Goal: Task Accomplishment & Management: Manage account settings

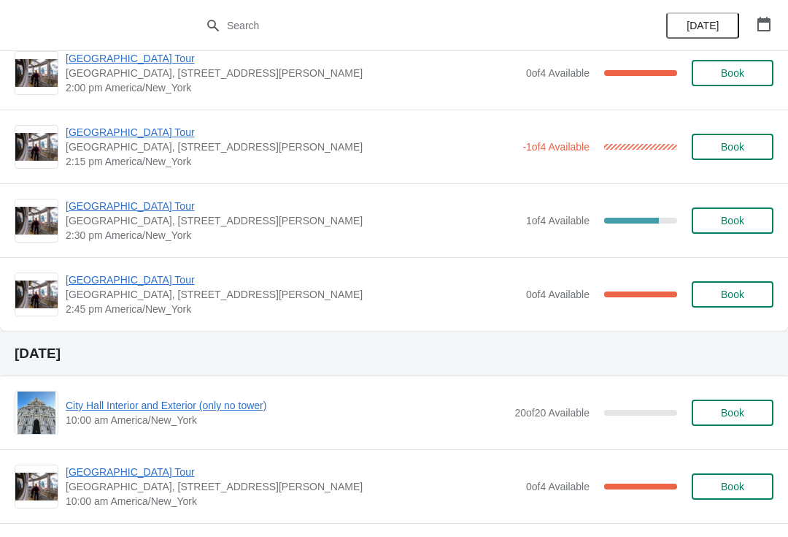
scroll to position [1215, 0]
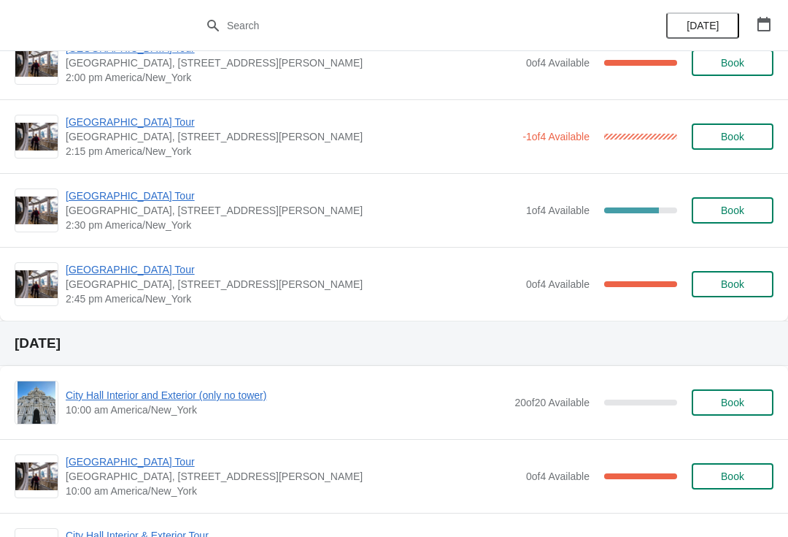
click at [131, 266] on span "[GEOGRAPHIC_DATA] Tour" at bounding box center [292, 269] width 453 height 15
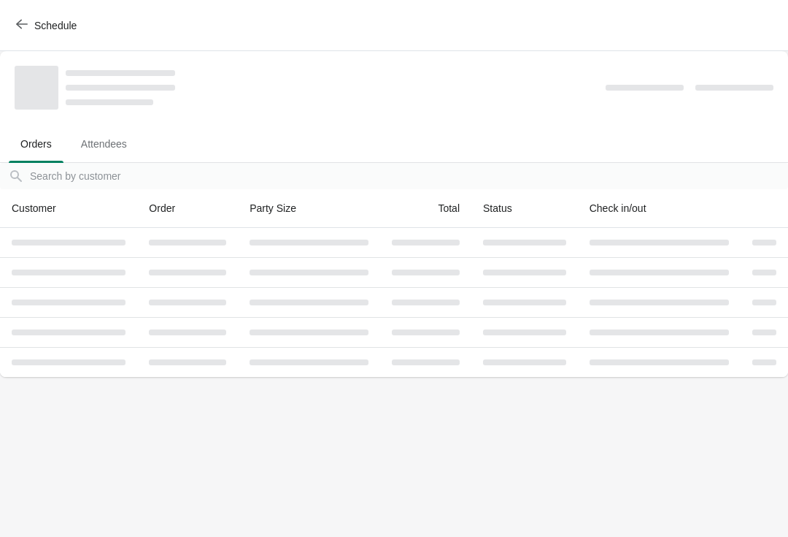
scroll to position [0, 0]
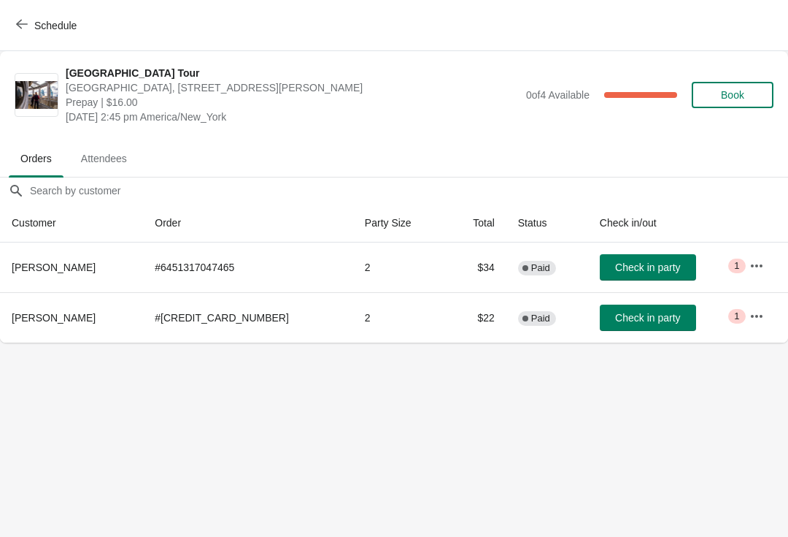
click at [751, 312] on icon "button" at bounding box center [757, 316] width 15 height 15
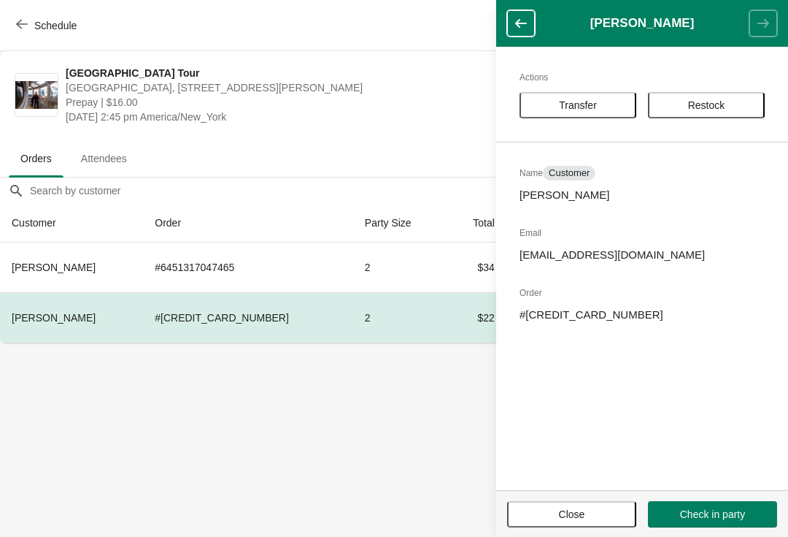
click at [594, 101] on span "Transfer" at bounding box center [578, 105] width 38 height 12
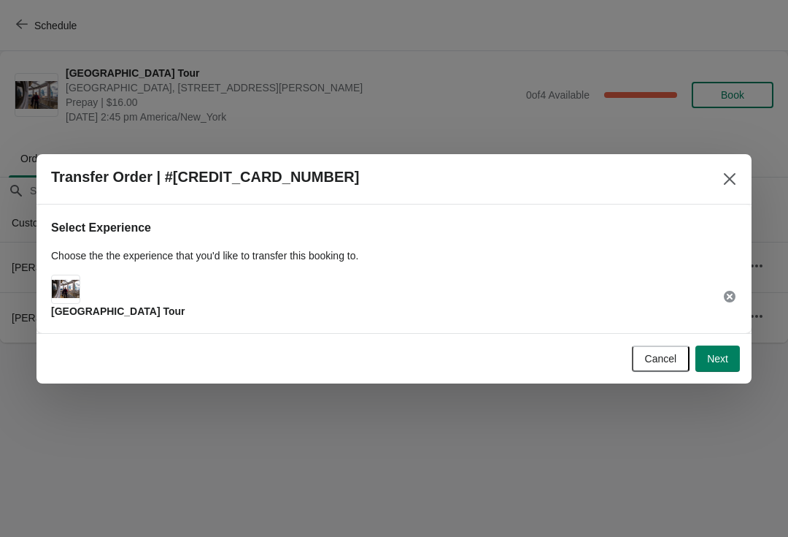
click at [714, 364] on span "Next" at bounding box center [717, 359] width 21 height 12
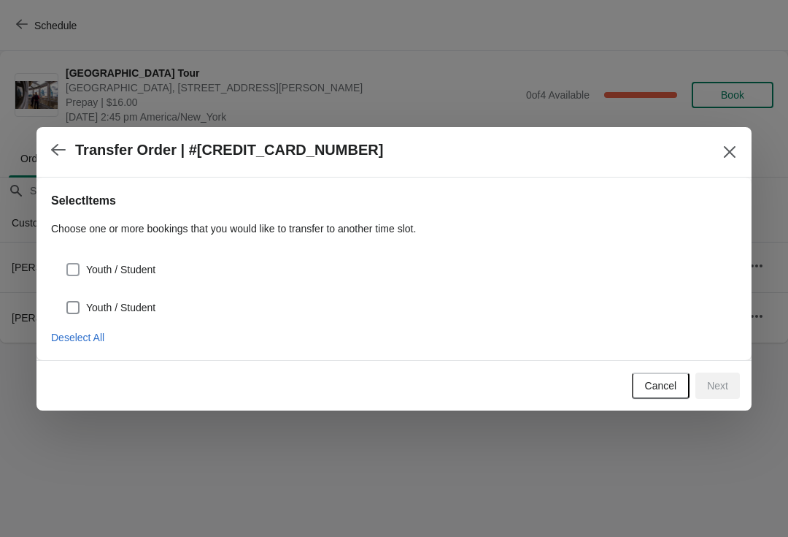
click at [156, 264] on span "Youth / Student" at bounding box center [120, 269] width 69 height 15
click at [67, 264] on input "Youth / Student" at bounding box center [66, 263] width 1 height 1
checkbox input "true"
select select "Youth / Student"
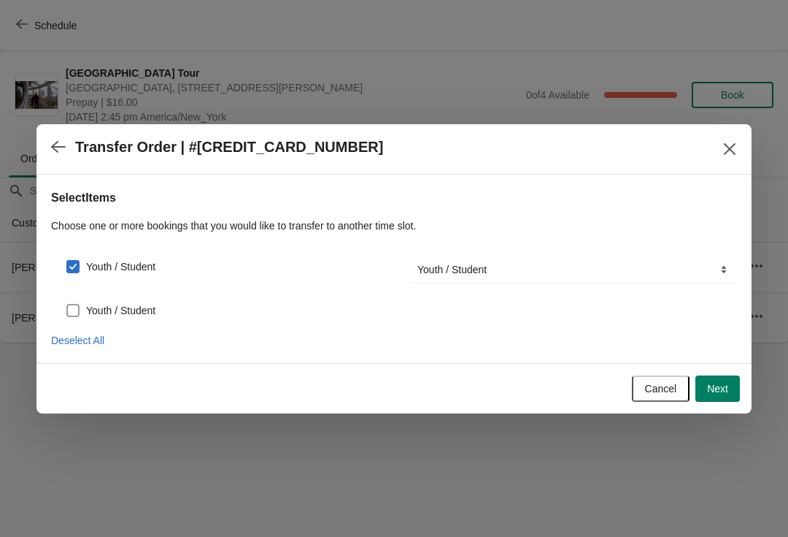
click at [150, 300] on label "Youth / Student" at bounding box center [111, 310] width 90 height 20
click at [67, 304] on input "Youth / Student" at bounding box center [66, 304] width 1 height 1
checkbox input "true"
select select "Youth / Student"
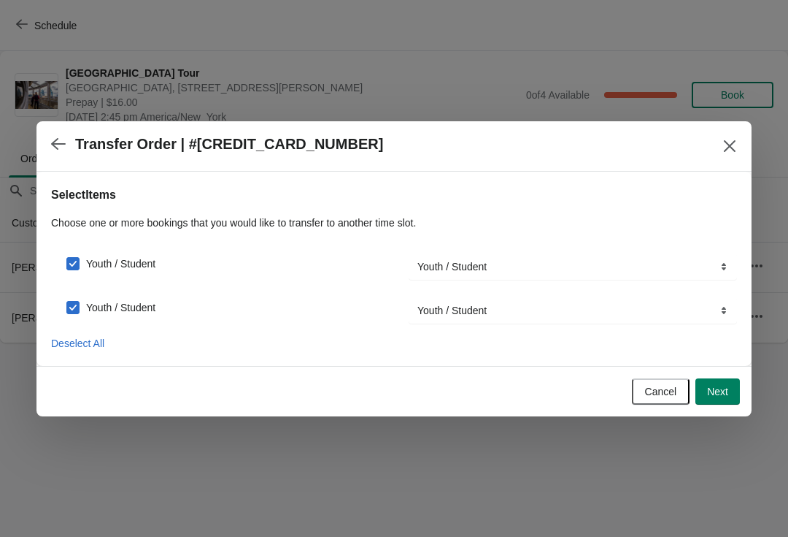
click at [716, 394] on span "Next" at bounding box center [717, 391] width 21 height 12
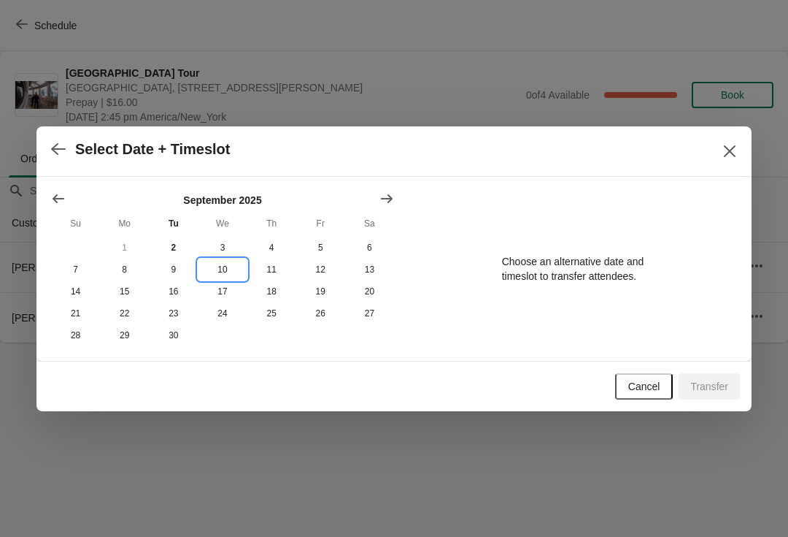
click at [215, 265] on button "10" at bounding box center [222, 269] width 49 height 22
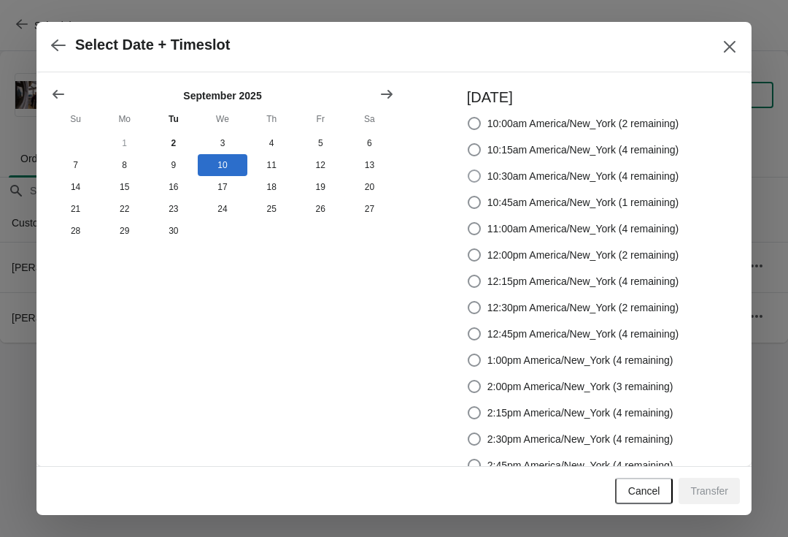
click at [609, 172] on span "10:30am America/New_York (4 remaining)" at bounding box center [584, 176] width 192 height 15
click at [469, 170] on input "10:30am America/New_York (4 remaining)" at bounding box center [468, 169] width 1 height 1
radio input "true"
click at [718, 487] on span "Transfer" at bounding box center [710, 491] width 38 height 12
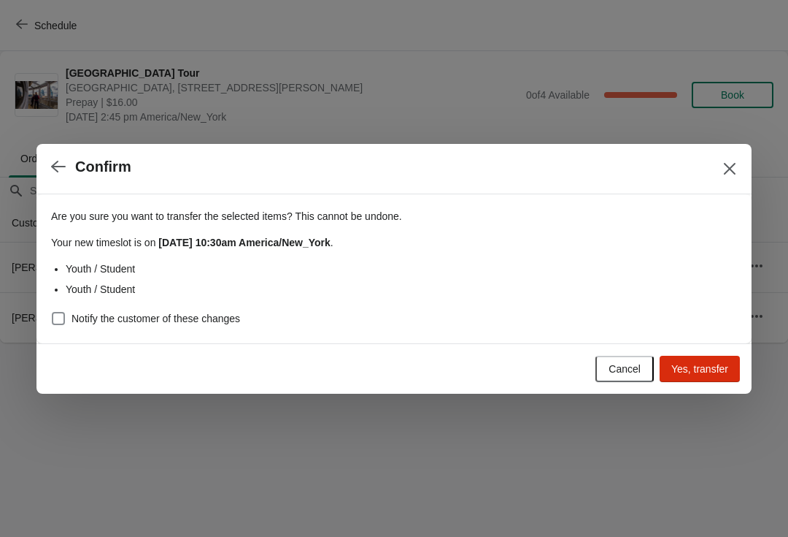
click at [226, 318] on span "Notify the customer of these changes" at bounding box center [156, 318] width 169 height 15
click at [53, 312] on input "Notify the customer of these changes" at bounding box center [52, 312] width 1 height 1
checkbox input "true"
click at [711, 369] on span "Yes, transfer" at bounding box center [700, 369] width 57 height 12
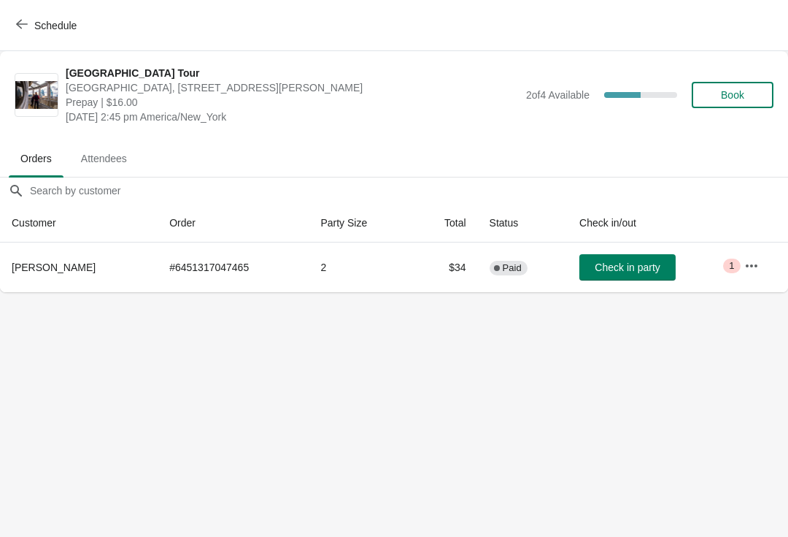
click at [23, 23] on icon "button" at bounding box center [22, 24] width 12 height 12
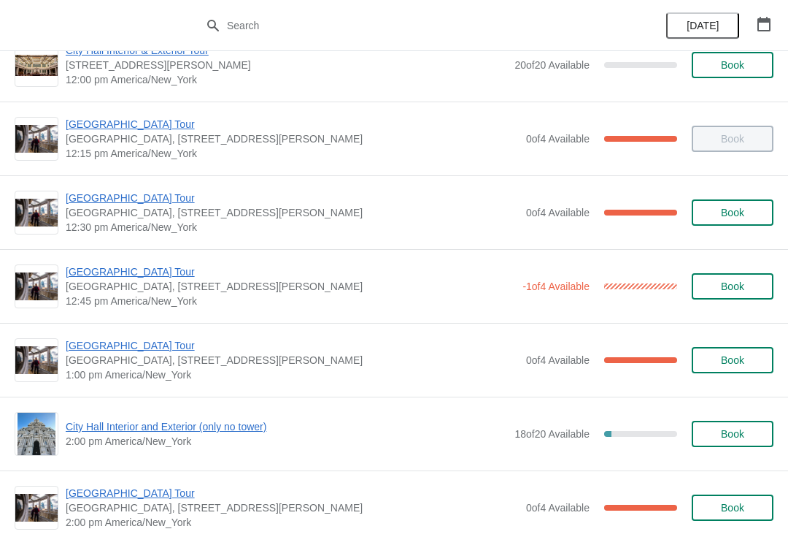
scroll to position [779, 0]
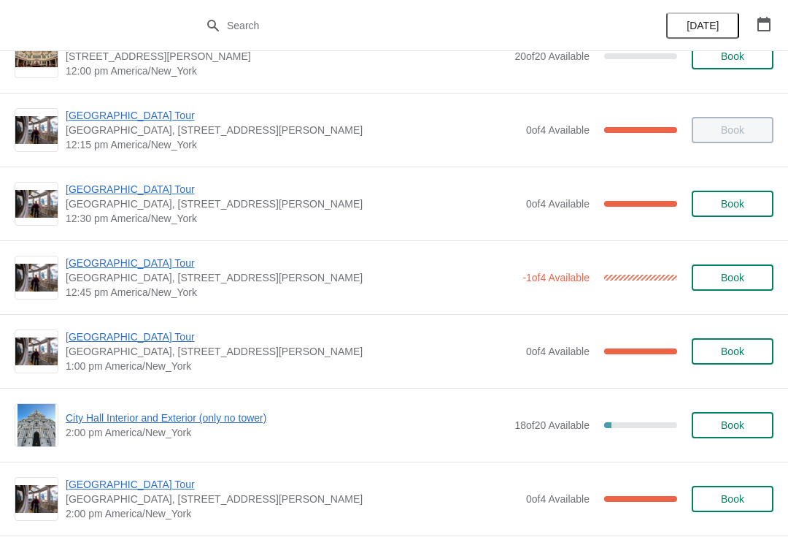
click at [149, 269] on span "[GEOGRAPHIC_DATA] Tour" at bounding box center [291, 263] width 450 height 15
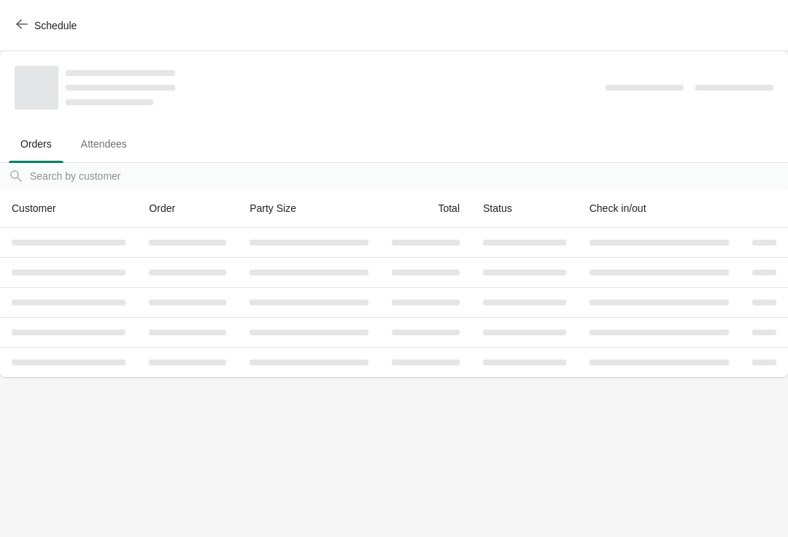
scroll to position [0, 0]
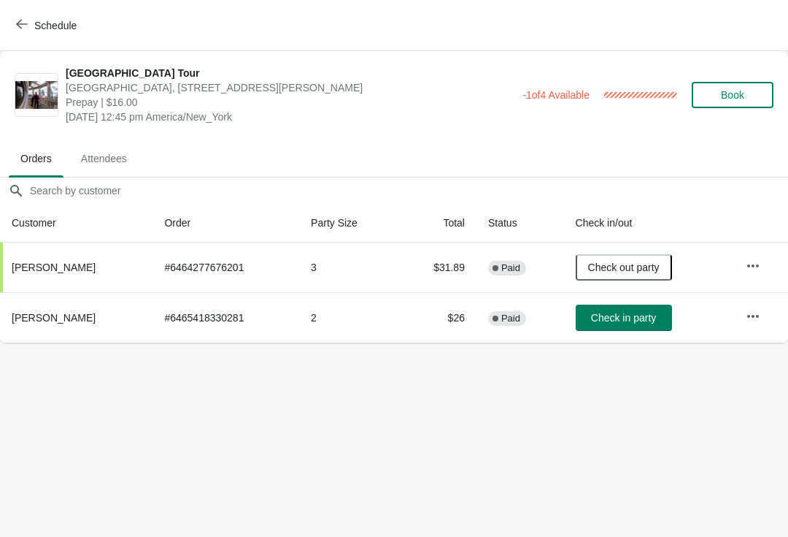
click at [615, 319] on span "Check in party" at bounding box center [623, 318] width 65 height 12
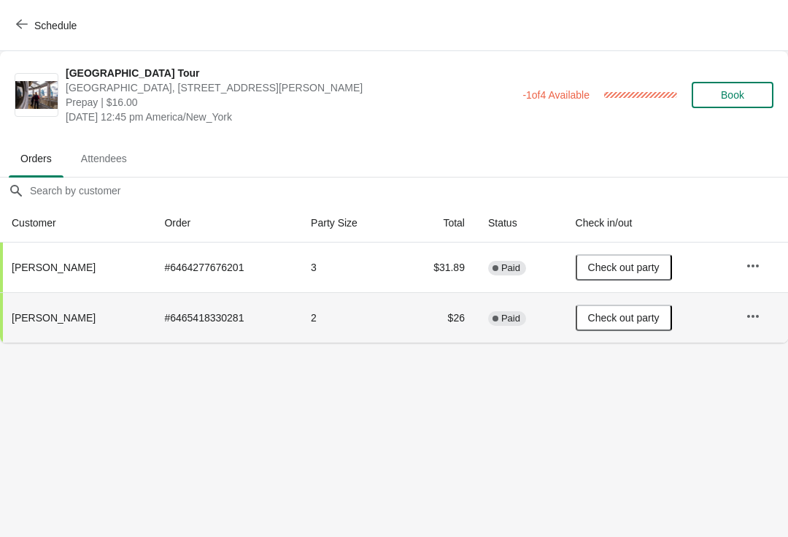
click at [32, 16] on button "Schedule" at bounding box center [47, 25] width 81 height 26
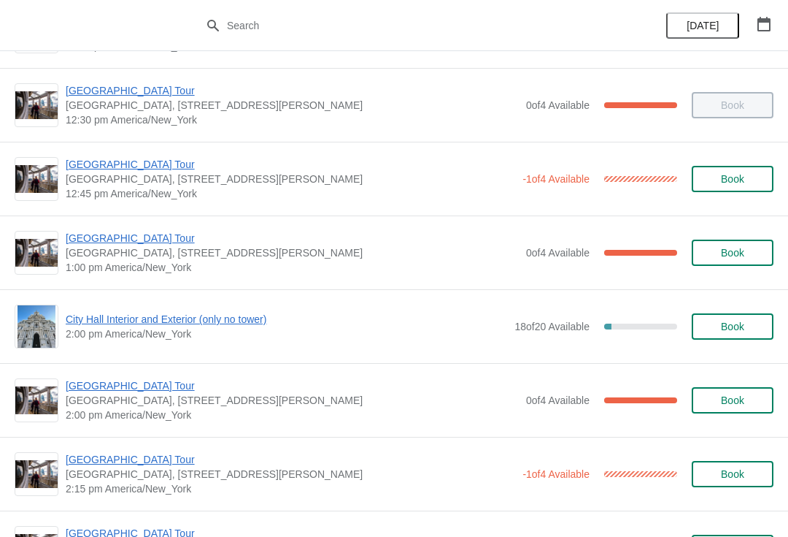
scroll to position [886, 0]
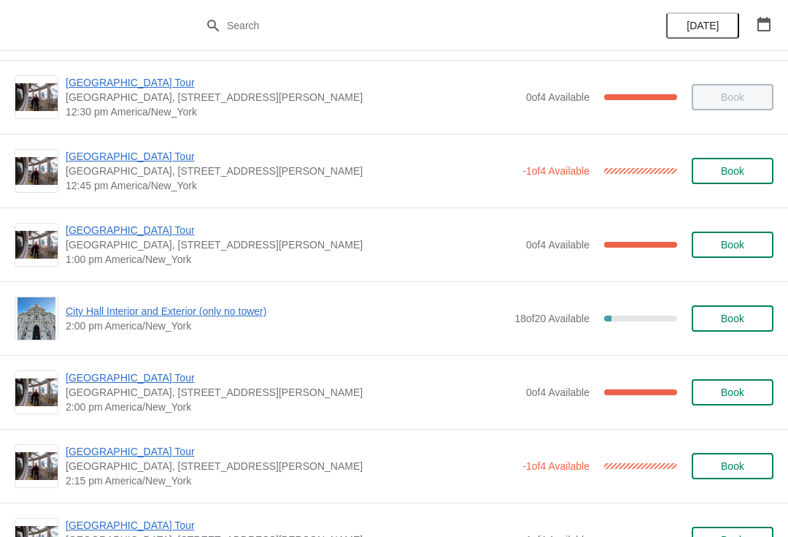
click at [113, 213] on div "[GEOGRAPHIC_DATA] [GEOGRAPHIC_DATA], [STREET_ADDRESS][PERSON_NAME] 1:00 pm [GEO…" at bounding box center [394, 244] width 788 height 74
click at [128, 237] on span "[GEOGRAPHIC_DATA] Tour" at bounding box center [292, 230] width 453 height 15
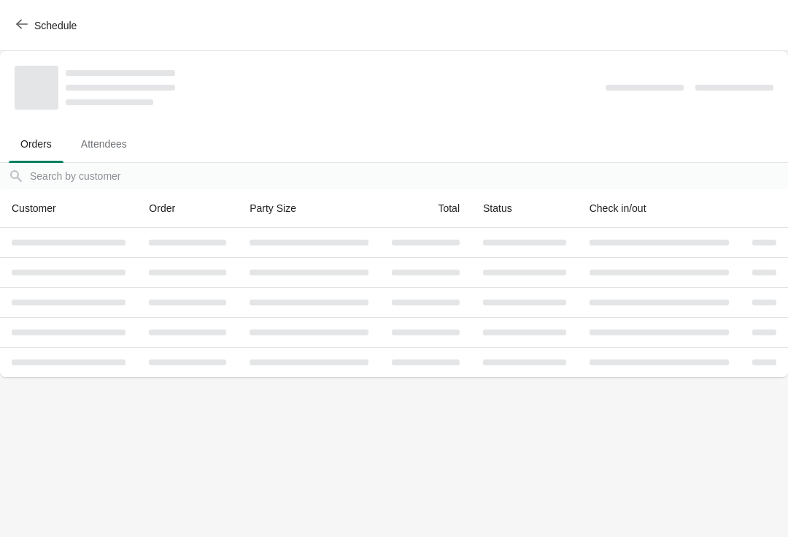
scroll to position [0, 0]
